Goal: Information Seeking & Learning: Learn about a topic

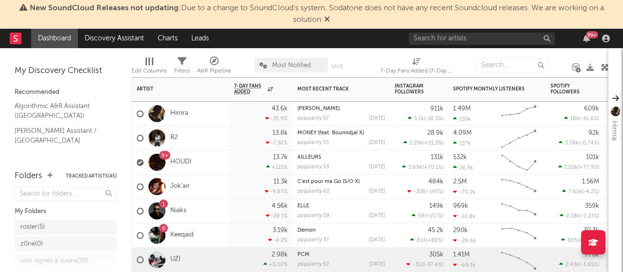
click at [296, 263] on div "PCM popularity: 52 [DATE]" at bounding box center [341, 260] width 97 height 24
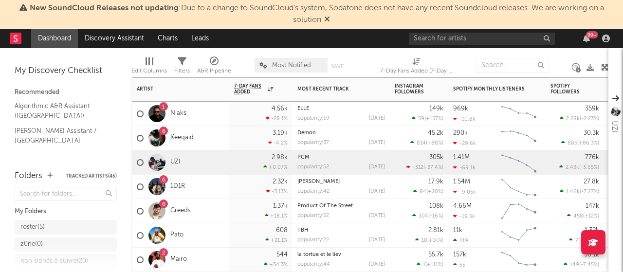
click at [213, 185] on div "6 1D1R" at bounding box center [180, 187] width 97 height 24
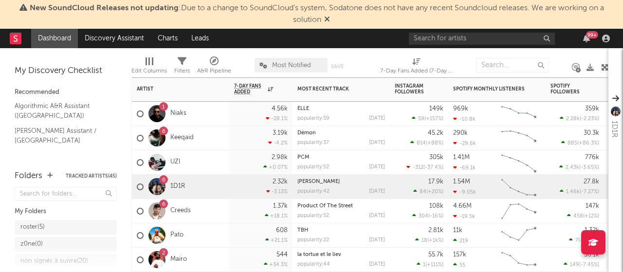
click at [217, 211] on div "6 Creeds" at bounding box center [180, 211] width 97 height 24
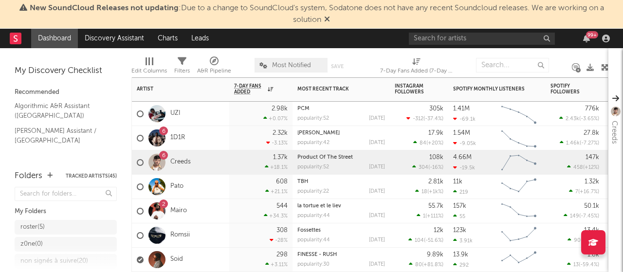
click at [220, 186] on div "Pato" at bounding box center [180, 187] width 97 height 24
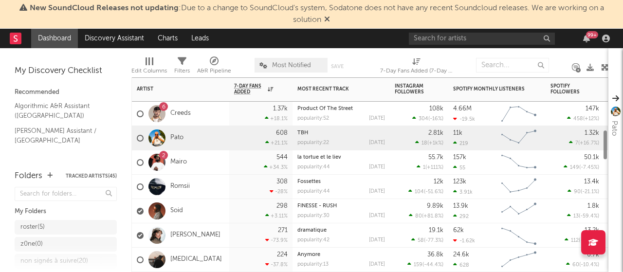
click at [221, 166] on div "2 Mairo" at bounding box center [180, 162] width 97 height 24
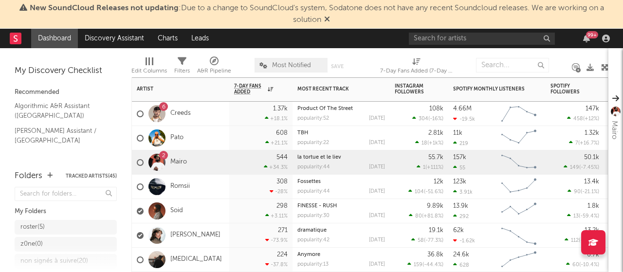
click at [221, 186] on div "Romsii" at bounding box center [180, 187] width 97 height 24
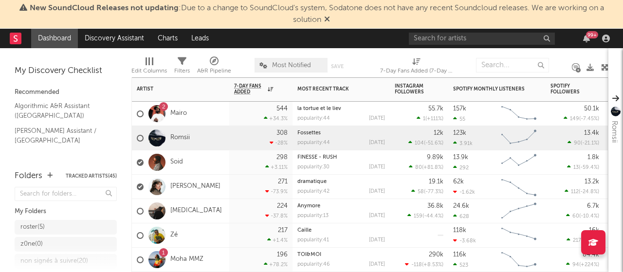
click at [218, 218] on div "[MEDICAL_DATA]" at bounding box center [180, 211] width 97 height 24
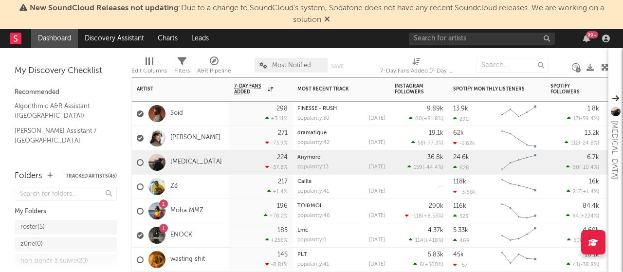
click at [223, 184] on div "Zé" at bounding box center [180, 187] width 97 height 24
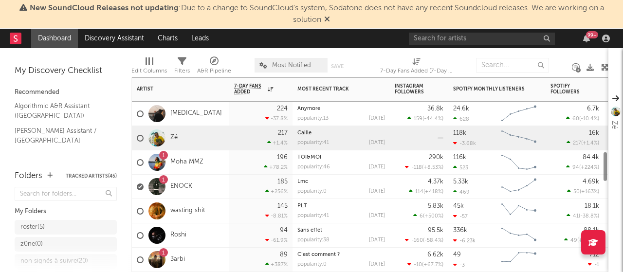
click at [223, 184] on div "1 ENOCK" at bounding box center [180, 187] width 97 height 24
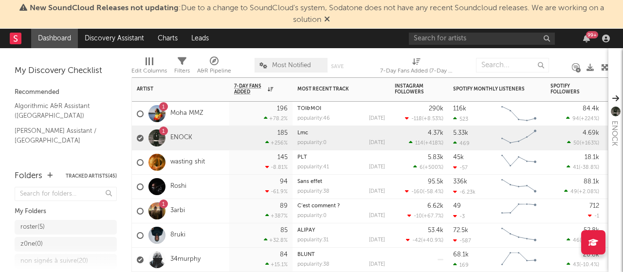
click at [223, 184] on div "Roshi" at bounding box center [180, 187] width 97 height 24
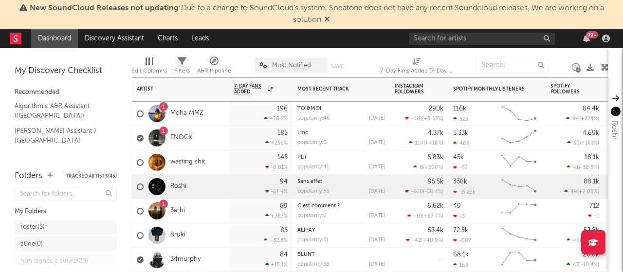
click at [225, 139] on div "1 ENOCK" at bounding box center [180, 138] width 97 height 24
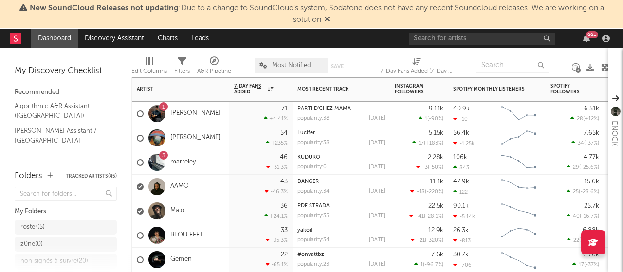
click at [195, 197] on div "AAMO" at bounding box center [180, 187] width 97 height 24
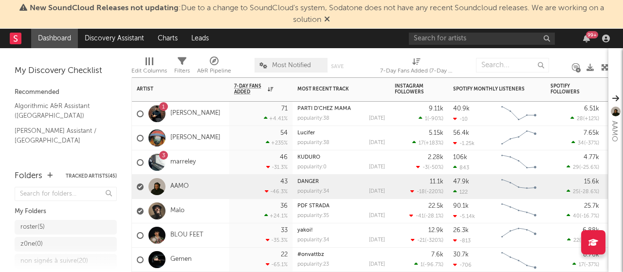
click at [211, 250] on div "Gemen" at bounding box center [180, 260] width 97 height 24
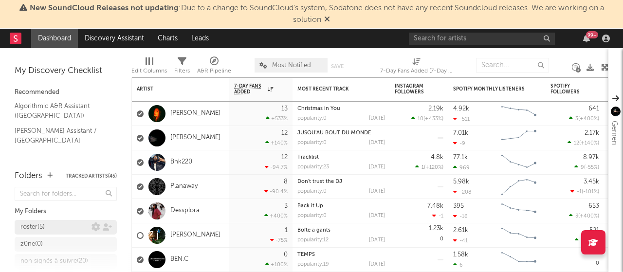
click at [43, 230] on div "roster ( 5 )" at bounding box center [32, 228] width 24 height 12
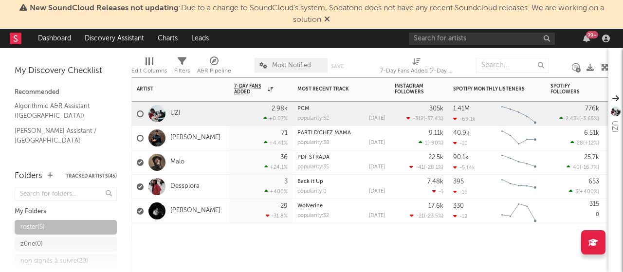
click at [516, 249] on div at bounding box center [496, 237] width 97 height 29
click at [332, 261] on div "Artist Notifications 7-Day Fans Added WoW % Change Most Recent Track Popularity…" at bounding box center [369, 174] width 477 height 195
click at [63, 34] on link "Dashboard" at bounding box center [54, 38] width 47 height 19
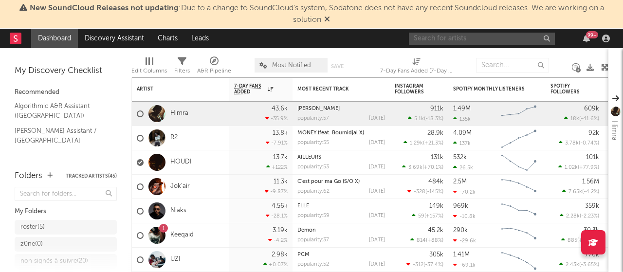
click at [463, 39] on input "text" at bounding box center [482, 39] width 146 height 12
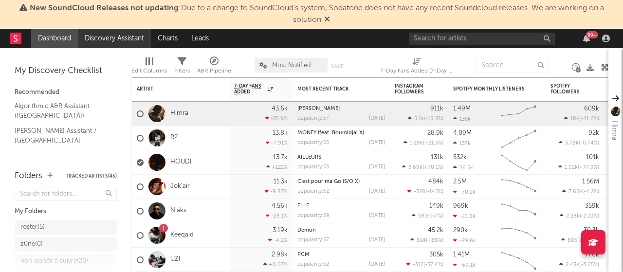
click at [111, 45] on link "Discovery Assistant" at bounding box center [114, 38] width 73 height 19
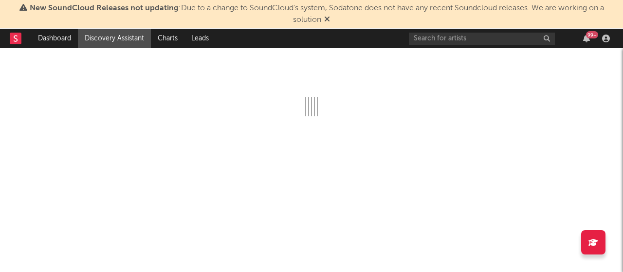
click at [326, 16] on icon at bounding box center [327, 19] width 6 height 8
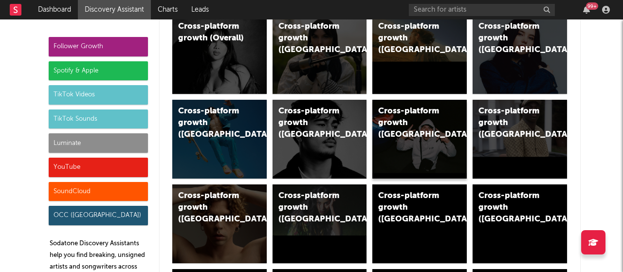
scroll to position [97, 0]
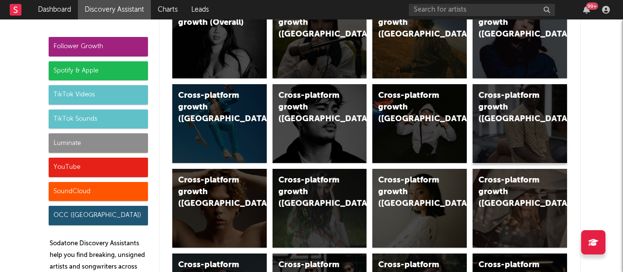
click at [497, 116] on div "Cross-platform growth ([GEOGRAPHIC_DATA])" at bounding box center [520, 123] width 94 height 79
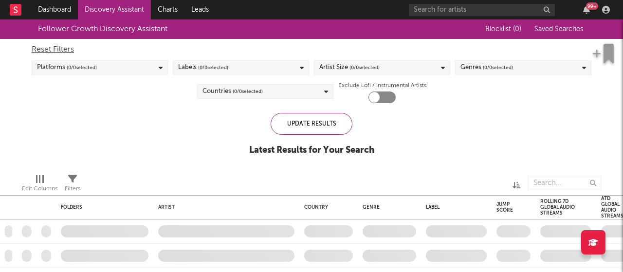
checkbox input "true"
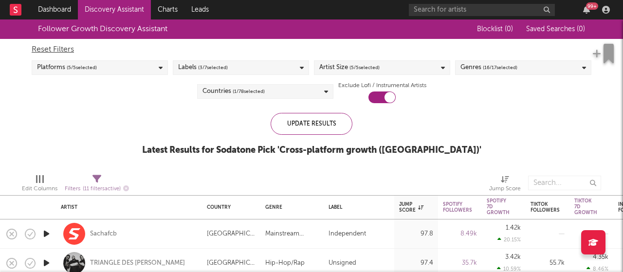
click at [511, 118] on div "Follower Growth Discovery Assistant Blocklist ( 0 ) Saved Searches ( 0 ) Reset …" at bounding box center [311, 92] width 623 height 147
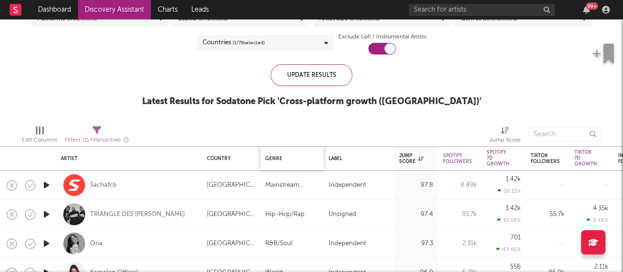
click at [274, 159] on div "Genre" at bounding box center [289, 159] width 49 height 6
click at [303, 157] on div "Genre" at bounding box center [289, 159] width 49 height 6
click at [89, 137] on div "Filters ( 11 filters active)" at bounding box center [97, 140] width 64 height 12
select select "or"
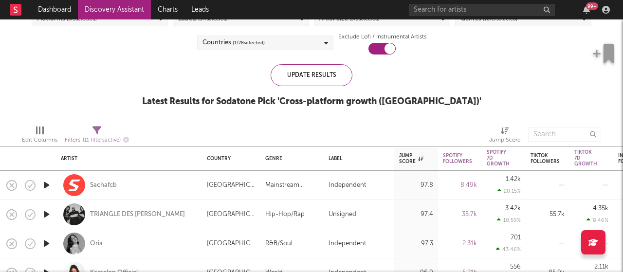
select select "between"
click at [100, 65] on div "Follower Growth Discovery Assistant Blocklist ( 0 ) Saved Searches ( 0 ) Reset …" at bounding box center [311, 44] width 623 height 147
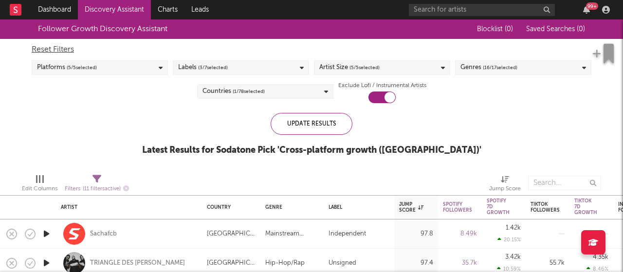
click at [506, 65] on span "( 16 / 17 selected)" at bounding box center [500, 68] width 35 height 12
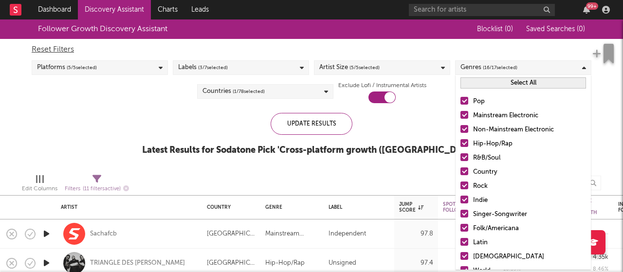
scroll to position [49, 0]
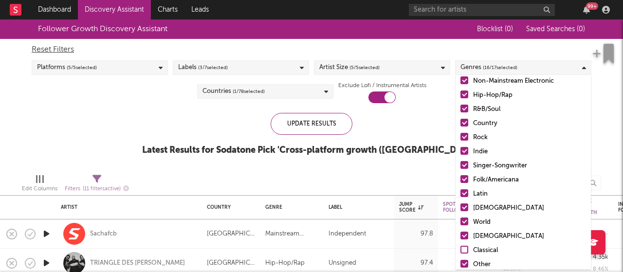
click at [465, 123] on div at bounding box center [465, 123] width 8 height 8
click at [461, 123] on input "Country" at bounding box center [461, 124] width 0 height 12
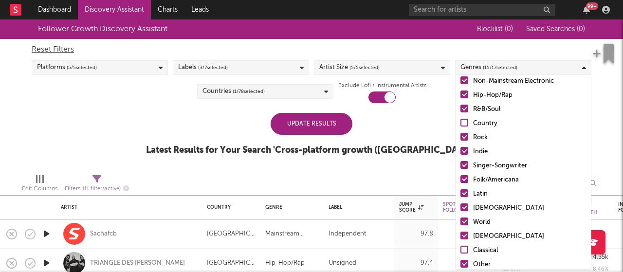
scroll to position [68, 0]
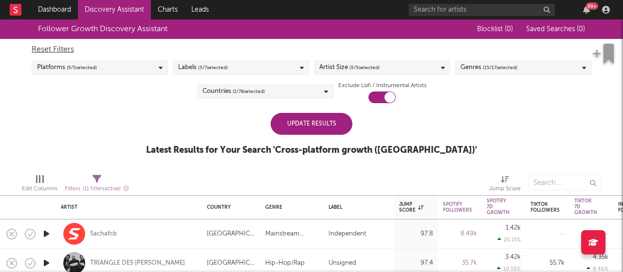
click at [142, 121] on div "Follower Growth Discovery Assistant Blocklist ( 0 ) Saved Searches ( 0 ) Reset …" at bounding box center [311, 92] width 623 height 147
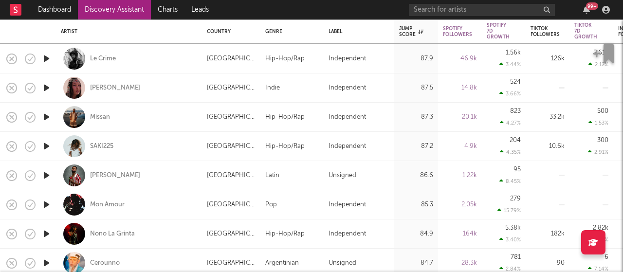
drag, startPoint x: 183, startPoint y: 140, endPoint x: 0, endPoint y: 150, distance: 182.9
click at [0, 150] on div at bounding box center [8, 146] width 17 height 29
select select "1w"
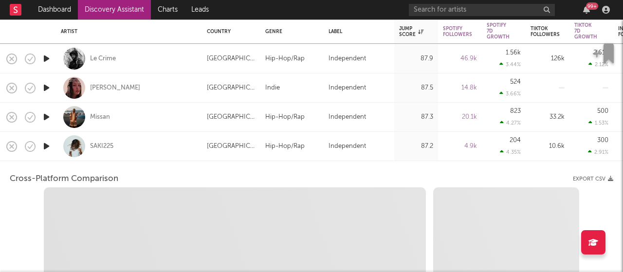
select select "6m"
select select "1m"
